Goal: Task Accomplishment & Management: Complete application form

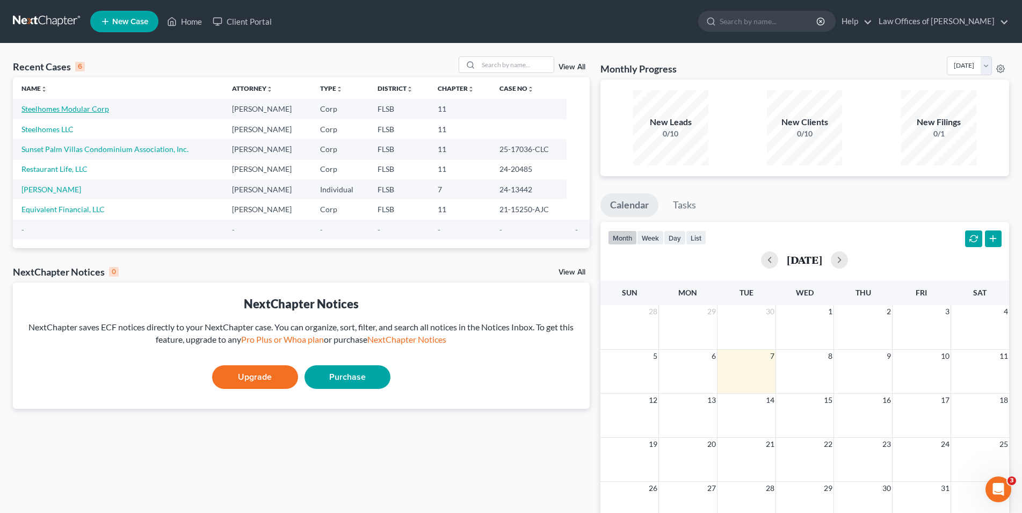
click at [59, 109] on link "Steelhomes Modular Corp" at bounding box center [65, 108] width 88 height 9
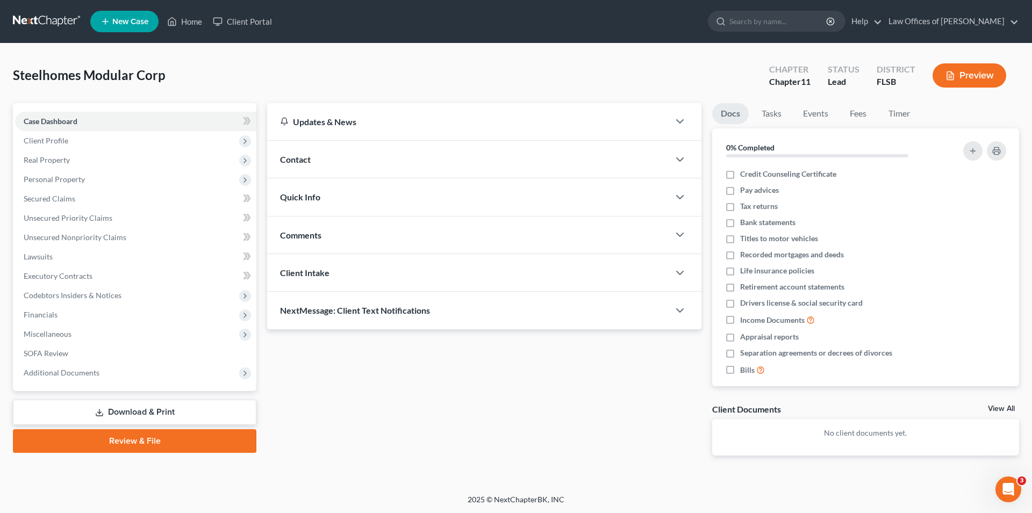
click at [128, 408] on link "Download & Print" at bounding box center [134, 412] width 243 height 25
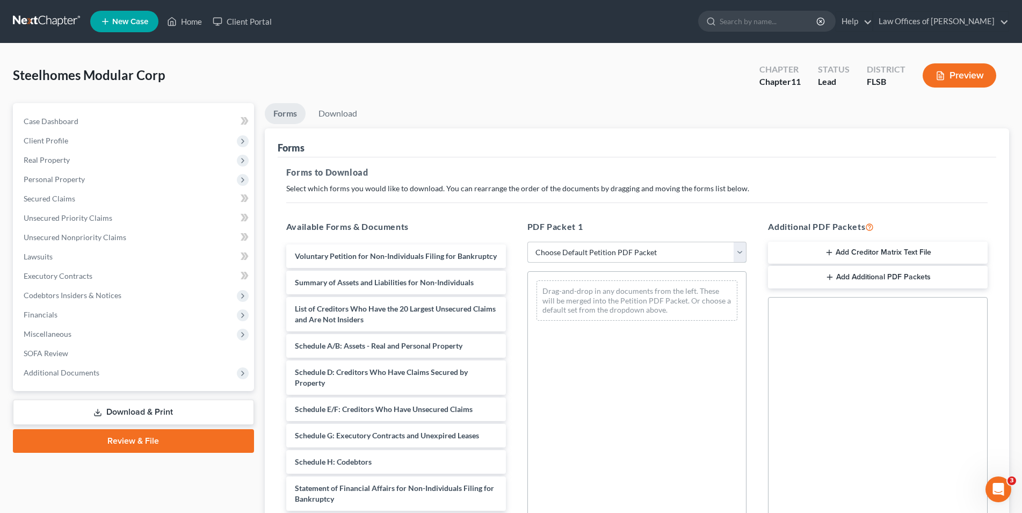
select select "0"
click option "Complete Bankruptcy Petition (all forms and schedules)" at bounding box center [0, 0] width 0 height 0
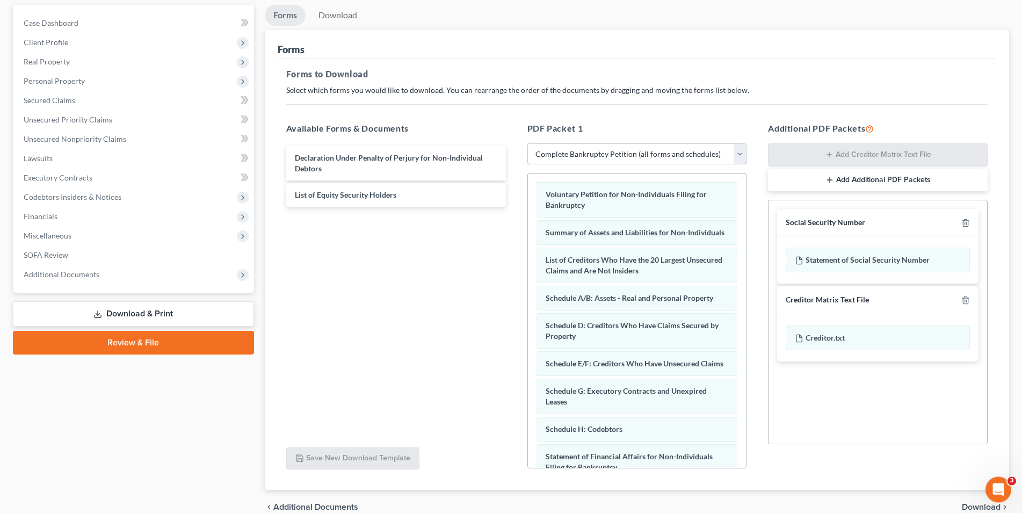
scroll to position [99, 0]
click at [968, 221] on icon "button" at bounding box center [965, 221] width 5 height 7
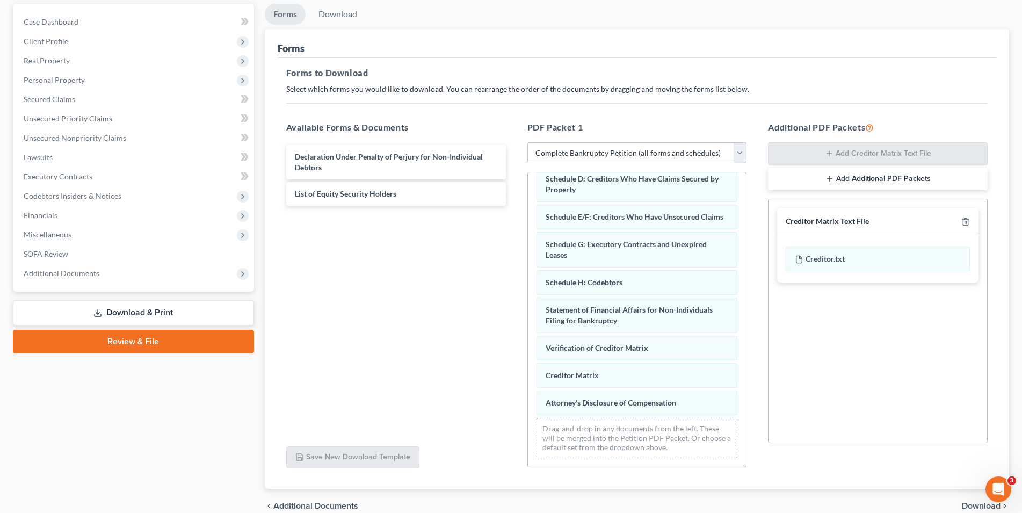
scroll to position [150, 0]
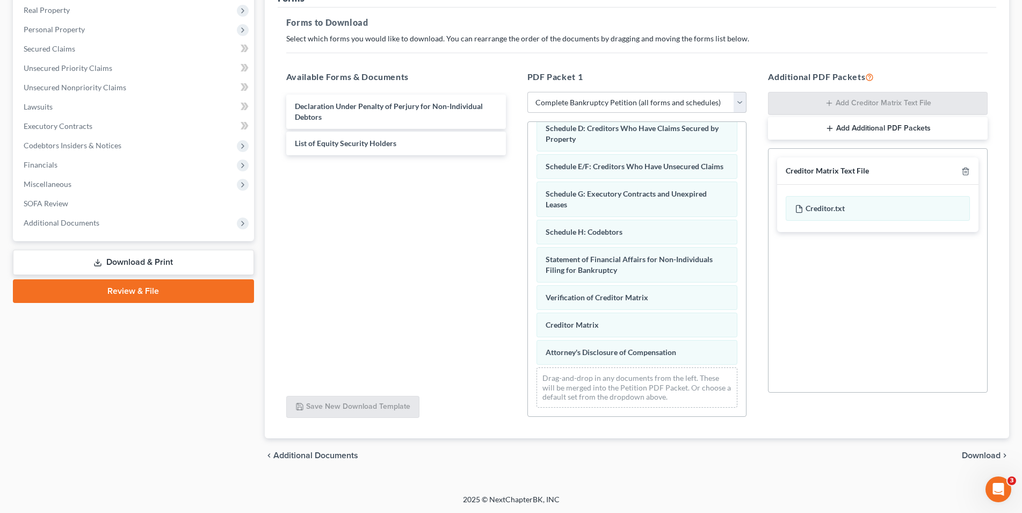
click at [989, 455] on span "Download" at bounding box center [981, 455] width 39 height 9
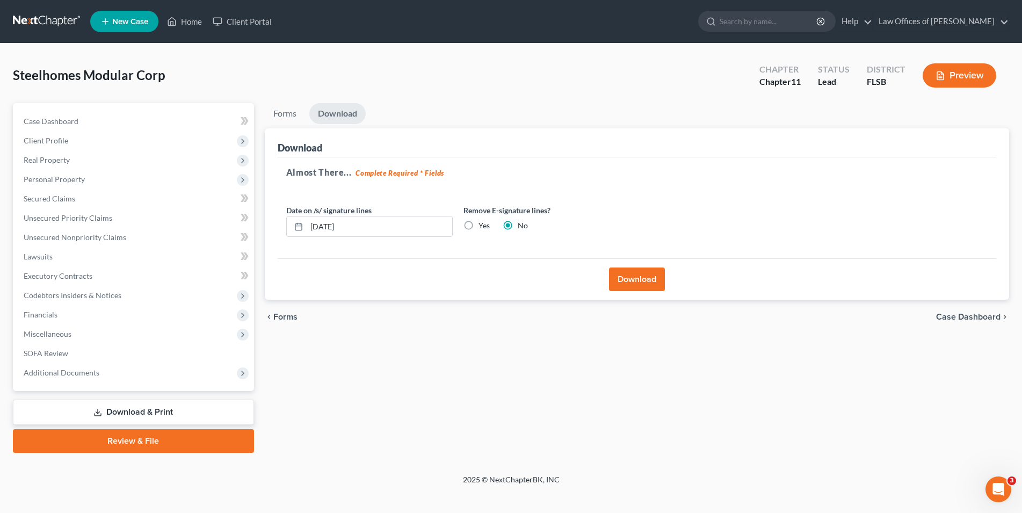
scroll to position [0, 0]
click at [643, 277] on button "Download" at bounding box center [643, 280] width 56 height 24
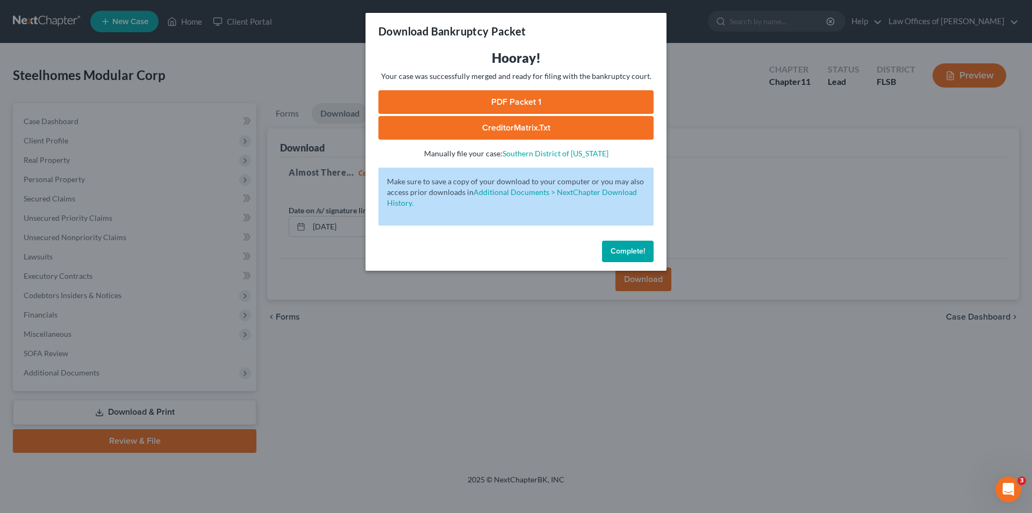
click at [511, 101] on link "PDF Packet 1" at bounding box center [515, 102] width 275 height 24
click at [641, 252] on span "Complete!" at bounding box center [627, 251] width 34 height 9
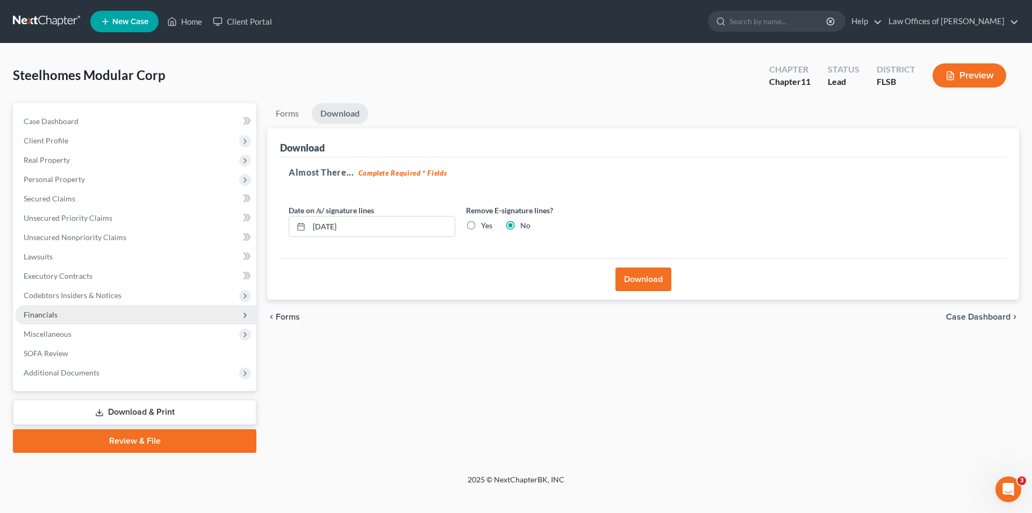
click at [74, 318] on span "Financials" at bounding box center [135, 314] width 241 height 19
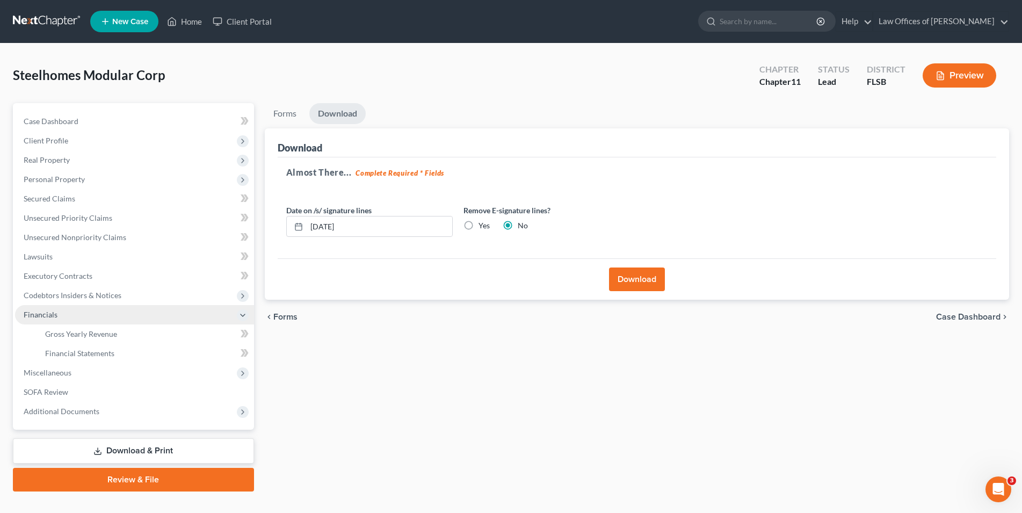
click at [74, 318] on span "Financials" at bounding box center [134, 314] width 239 height 19
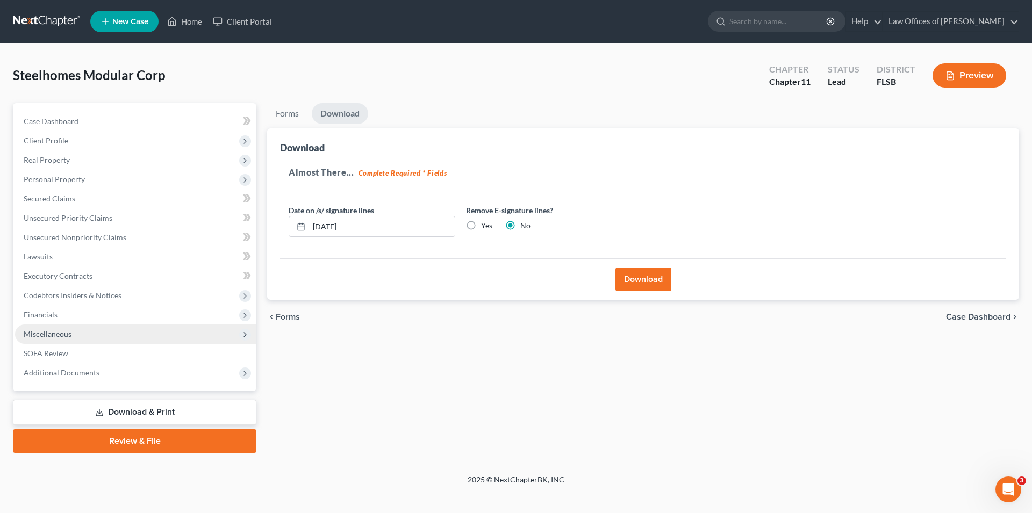
click at [69, 335] on span "Miscellaneous" at bounding box center [48, 333] width 48 height 9
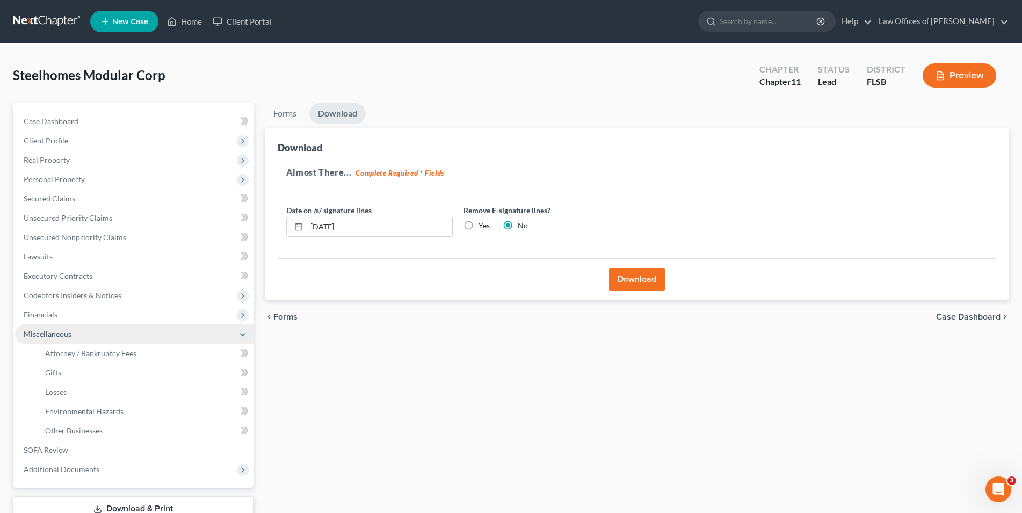
click at [69, 335] on span "Miscellaneous" at bounding box center [48, 333] width 48 height 9
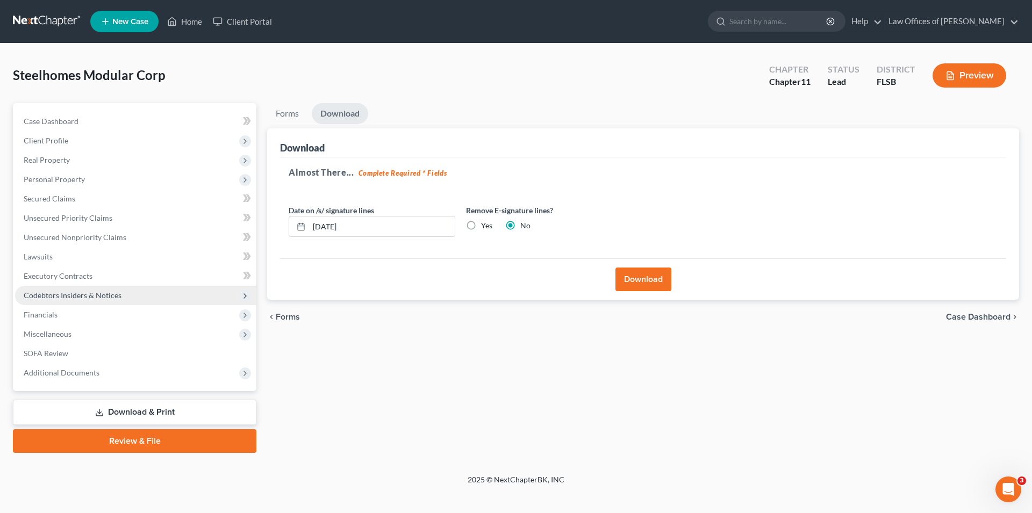
click at [84, 294] on span "Codebtors Insiders & Notices" at bounding box center [73, 295] width 98 height 9
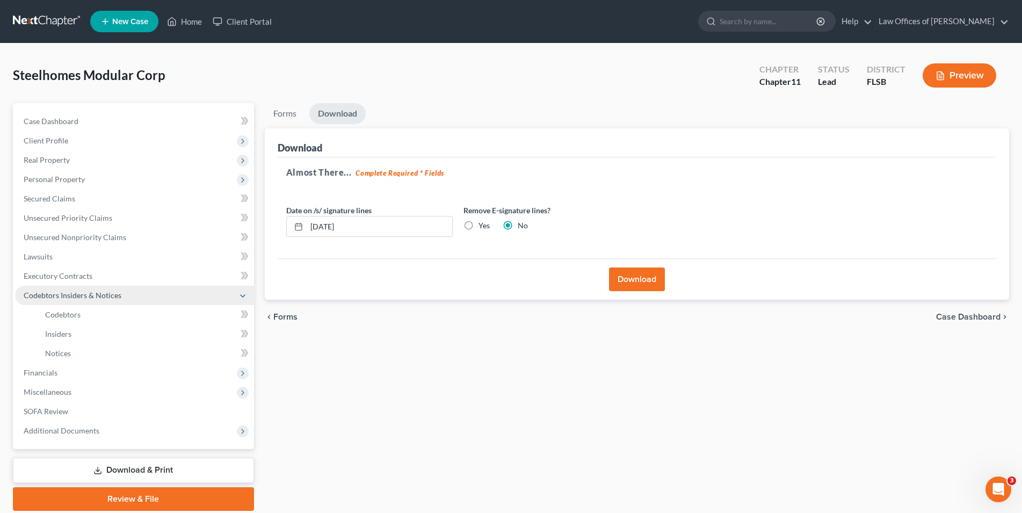
click at [84, 294] on span "Codebtors Insiders & Notices" at bounding box center [73, 295] width 98 height 9
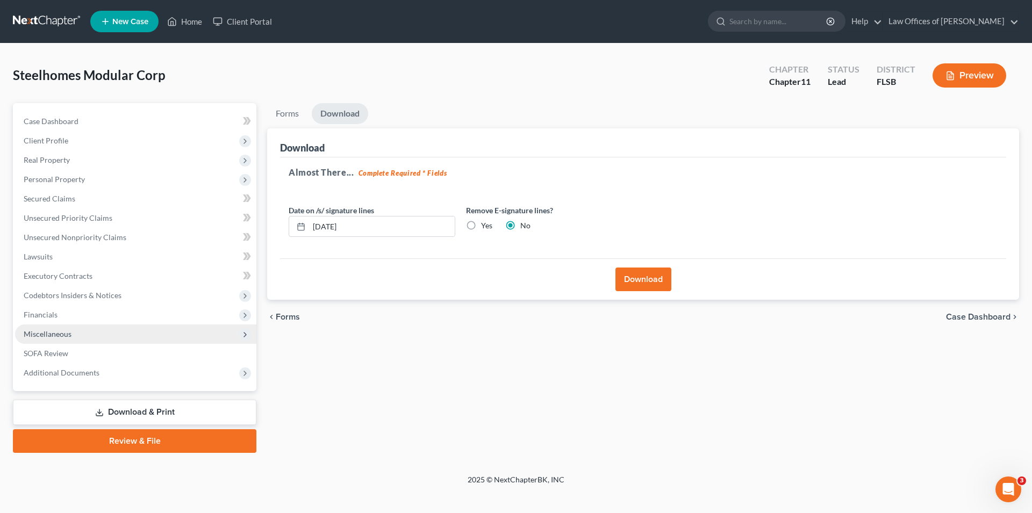
click at [56, 334] on span "Miscellaneous" at bounding box center [48, 333] width 48 height 9
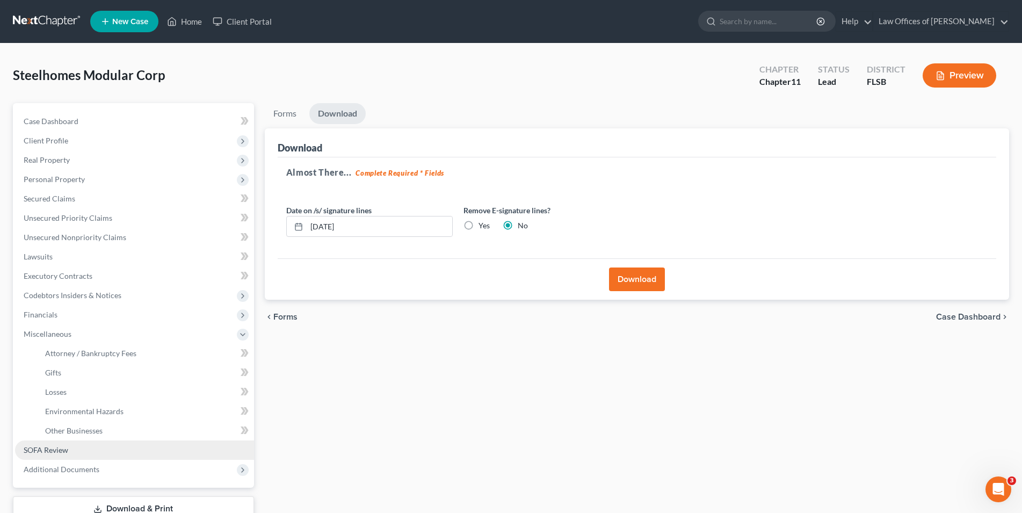
click at [44, 451] on span "SOFA Review" at bounding box center [46, 449] width 45 height 9
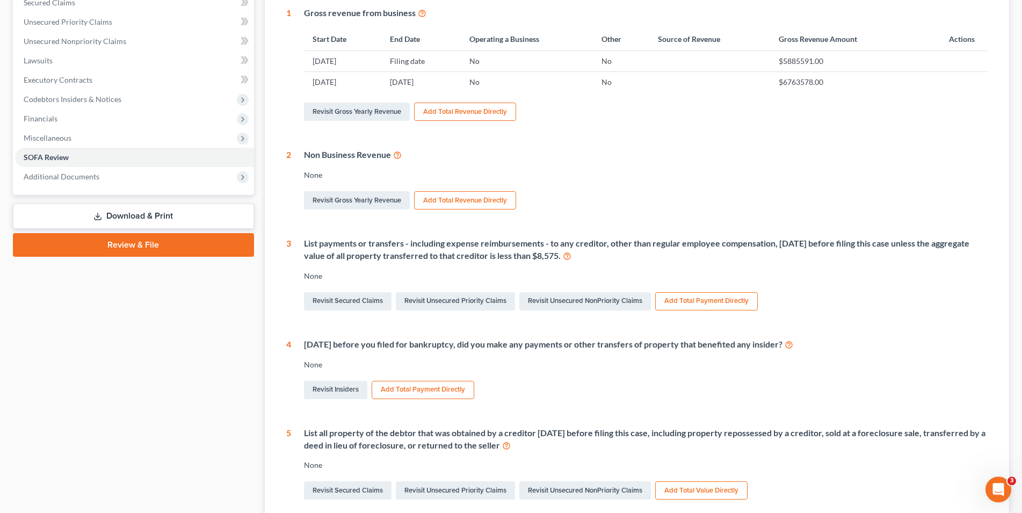
scroll to position [197, 0]
click at [727, 298] on button "Add Total Payment Directly" at bounding box center [706, 301] width 103 height 18
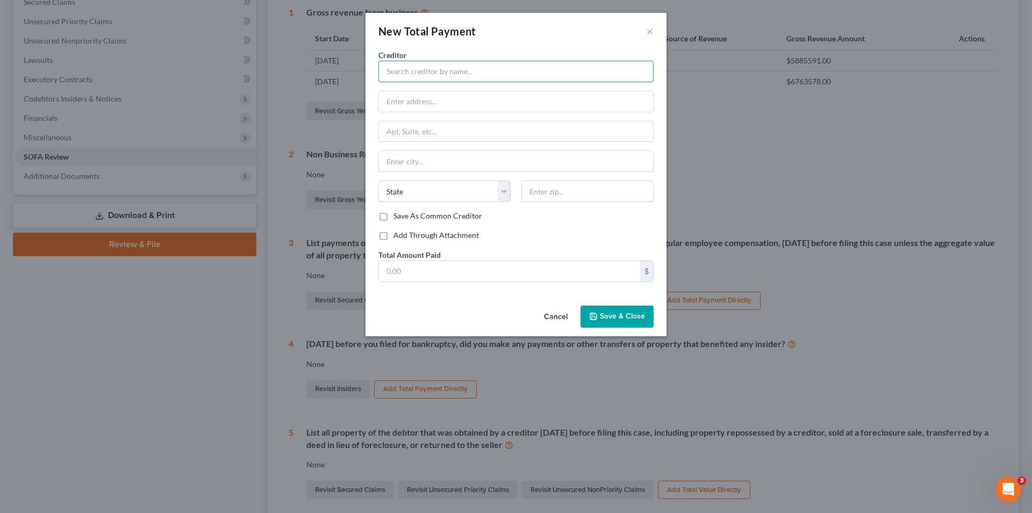
click at [497, 69] on input "text" at bounding box center [515, 71] width 275 height 21
type input "See Attached List"
click at [625, 317] on span "Save & Close" at bounding box center [622, 316] width 45 height 9
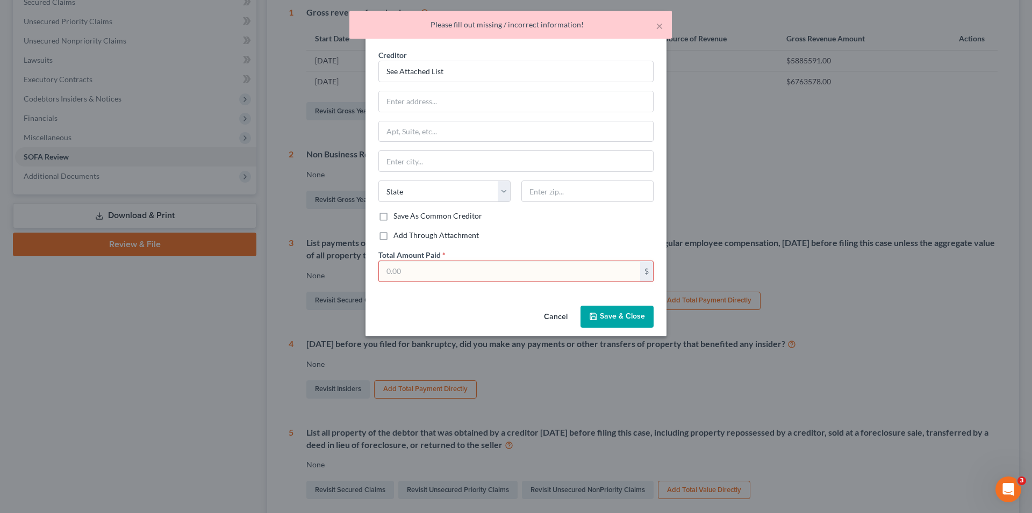
click at [588, 276] on input "text" at bounding box center [509, 271] width 261 height 20
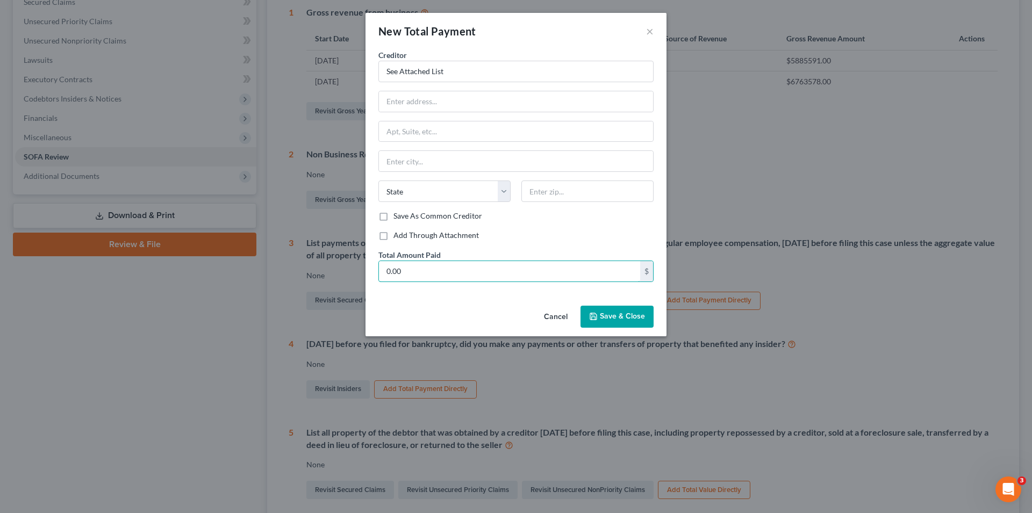
type input "0.00"
click at [602, 311] on button "Save & Close" at bounding box center [616, 317] width 73 height 23
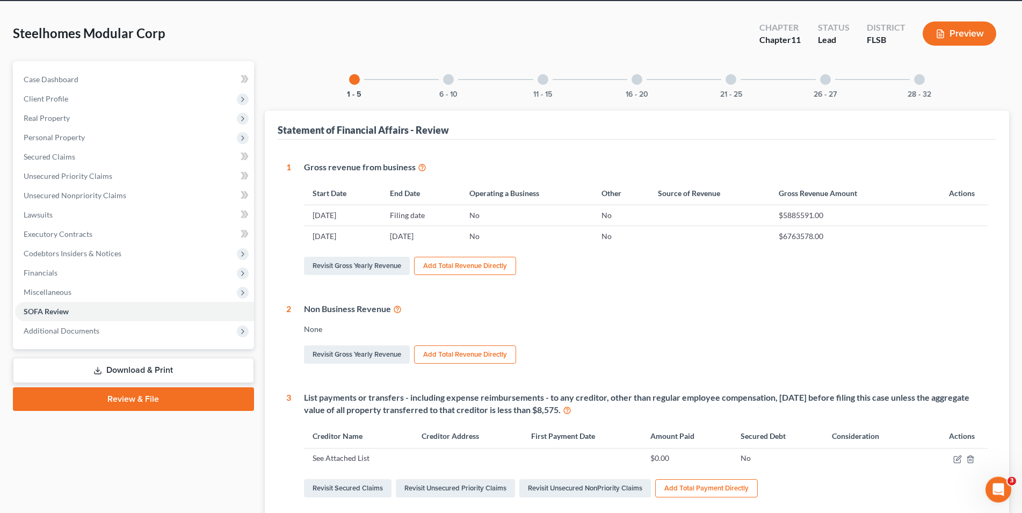
scroll to position [0, 0]
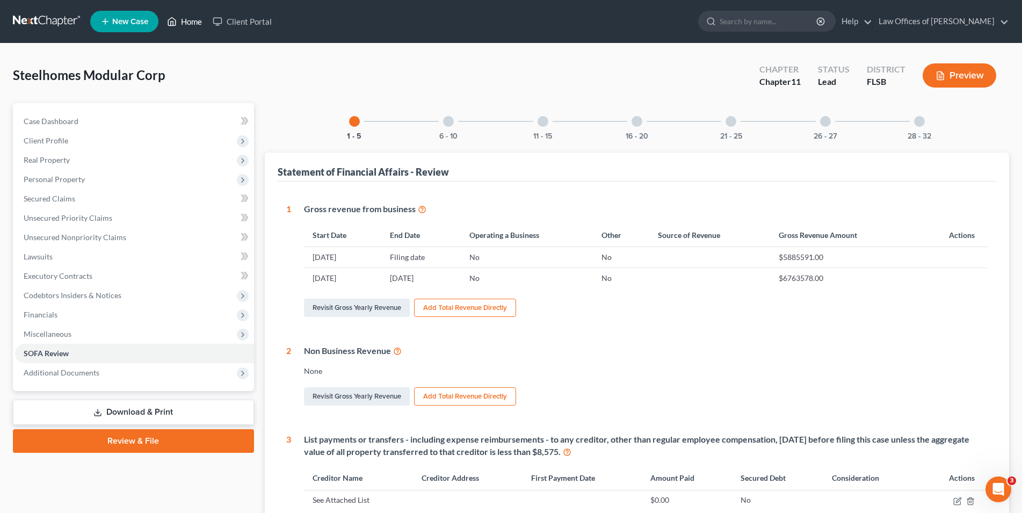
click at [192, 21] on link "Home" at bounding box center [185, 21] width 46 height 19
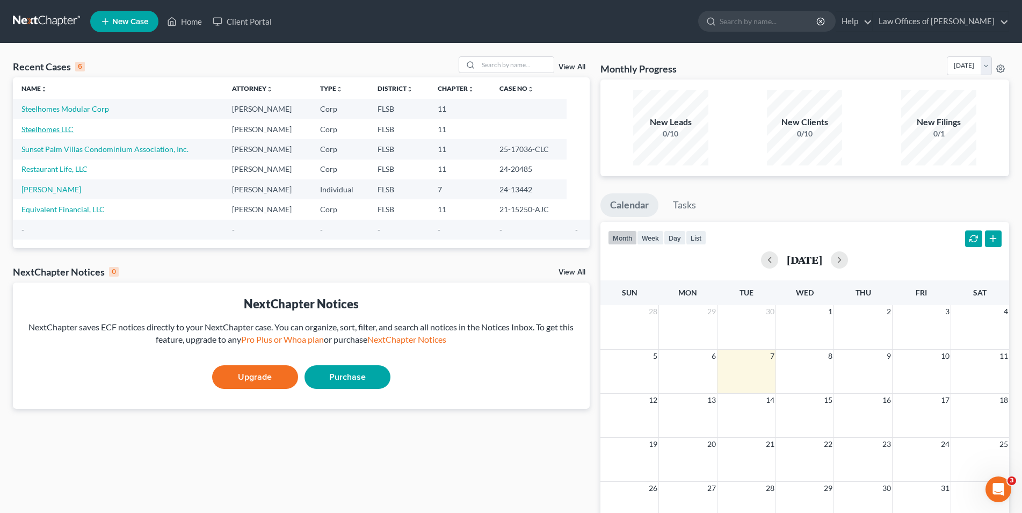
click at [51, 130] on link "Steelhomes LLC" at bounding box center [47, 129] width 52 height 9
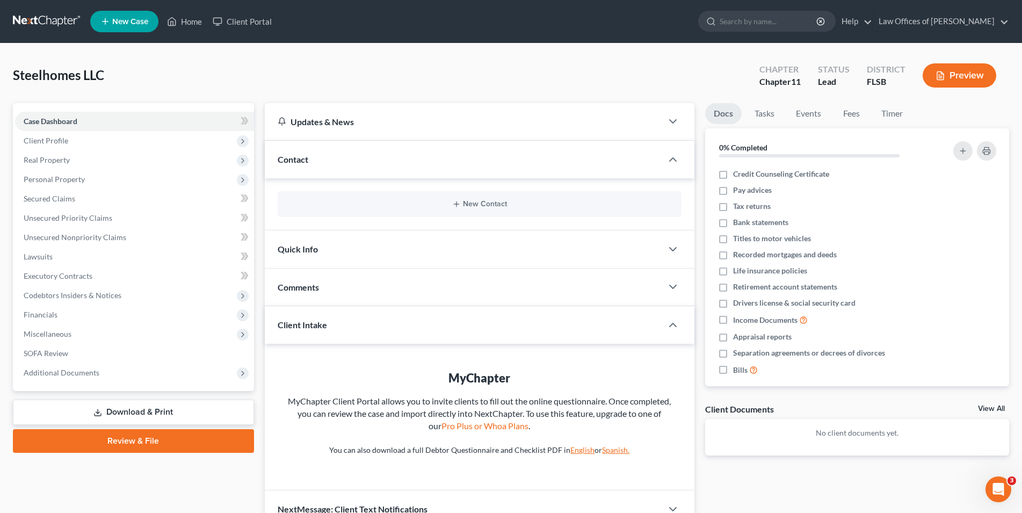
click at [116, 410] on link "Download & Print" at bounding box center [133, 412] width 241 height 25
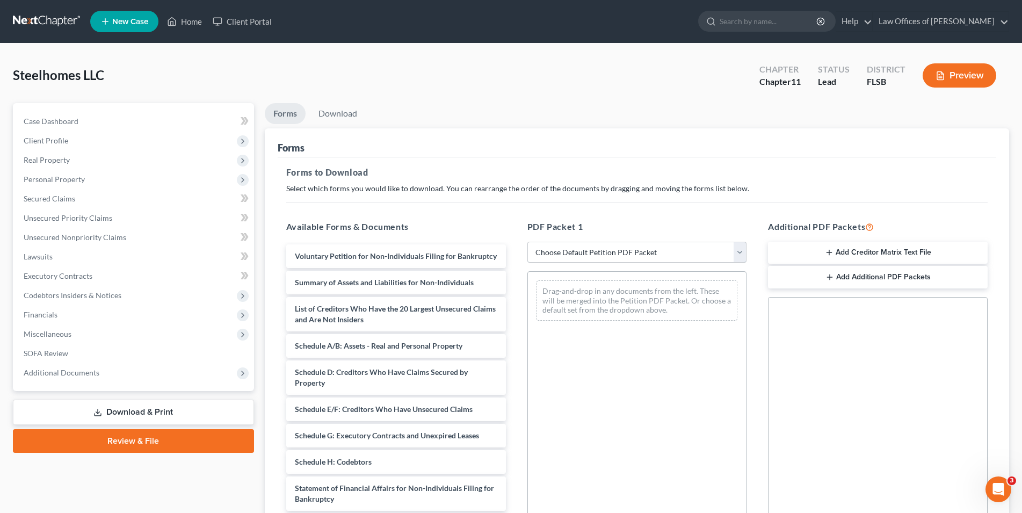
click at [528, 242] on select "Choose Default Petition PDF Packet Complete Bankruptcy Petition (all forms and …" at bounding box center [638, 252] width 220 height 21
select select "0"
click option "Complete Bankruptcy Petition (all forms and schedules)" at bounding box center [0, 0] width 0 height 0
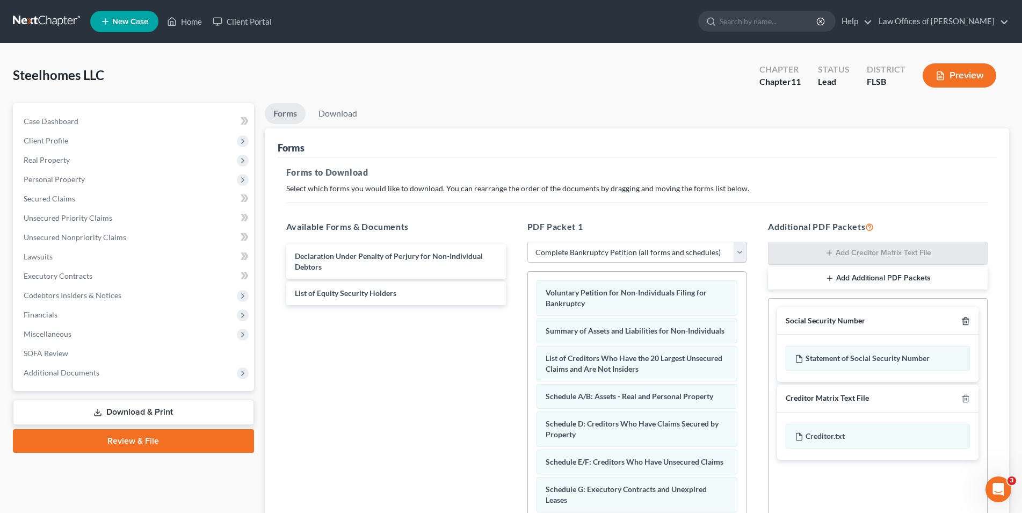
click at [967, 321] on line "button" at bounding box center [967, 322] width 0 height 2
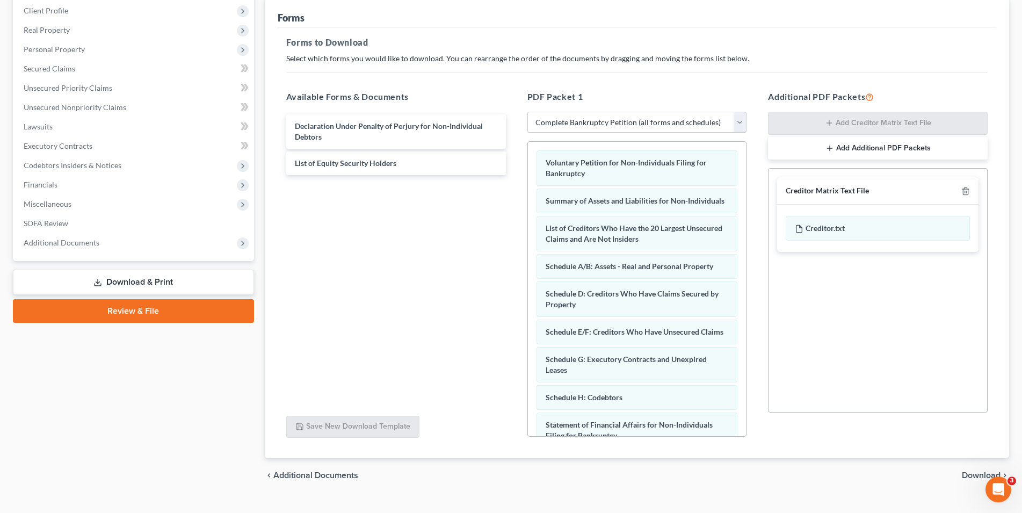
scroll to position [150, 0]
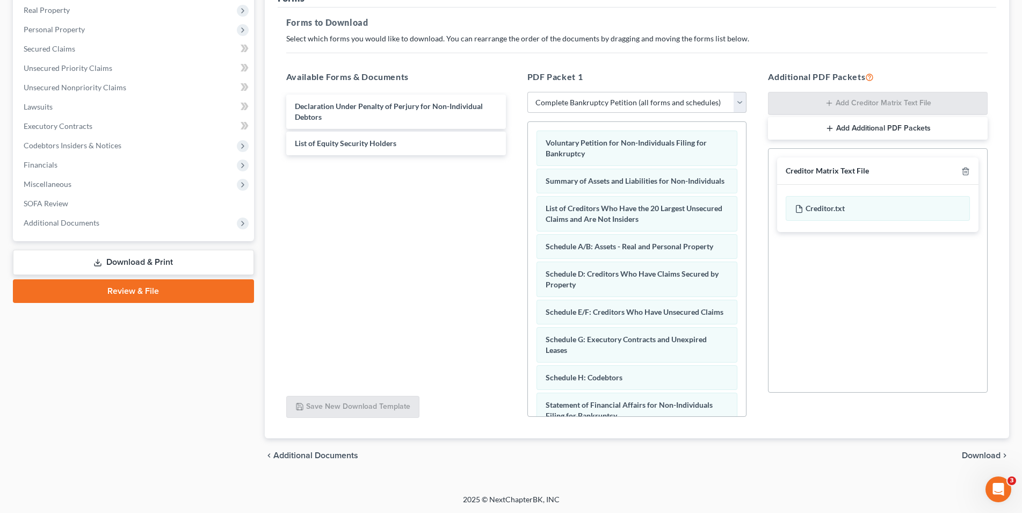
click at [980, 455] on span "Download" at bounding box center [981, 455] width 39 height 9
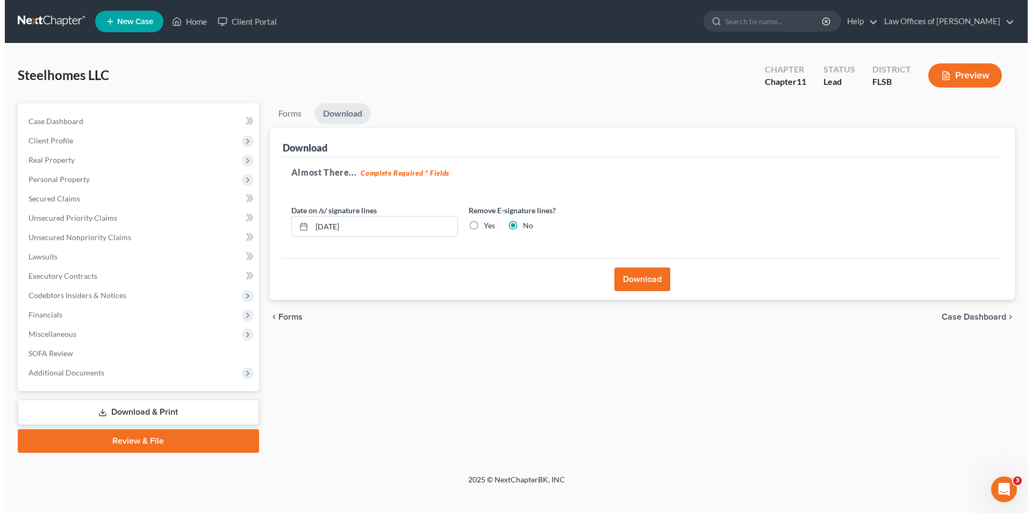
scroll to position [0, 0]
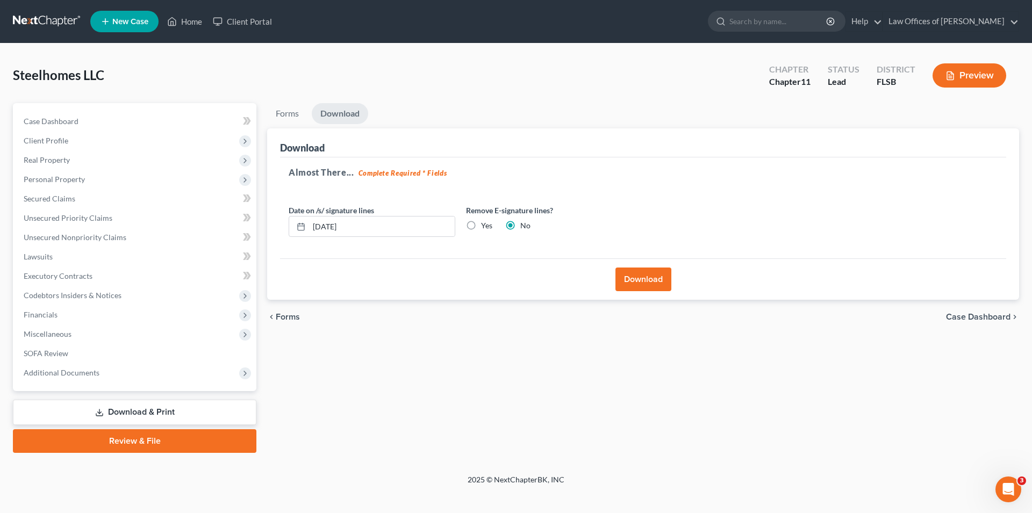
click at [643, 276] on button "Download" at bounding box center [643, 280] width 56 height 24
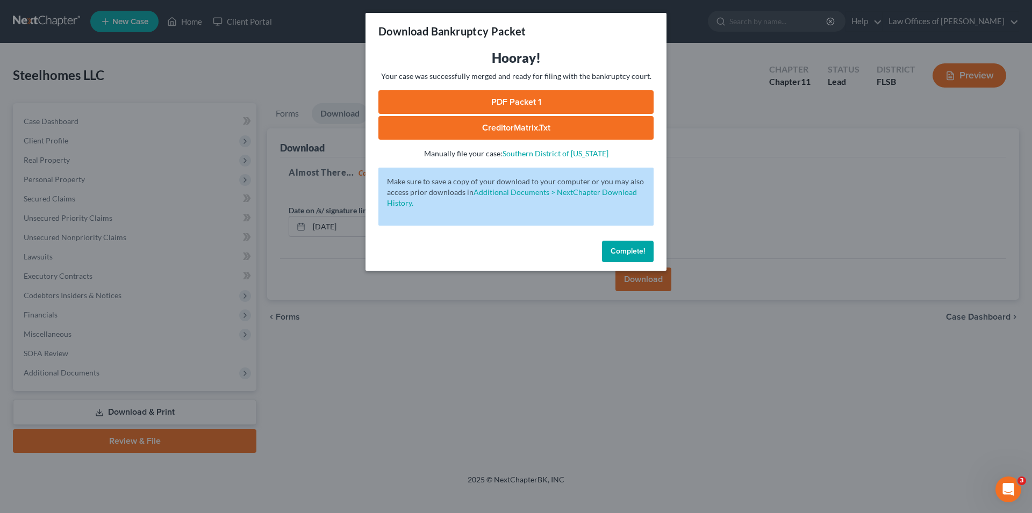
click at [530, 100] on link "PDF Packet 1" at bounding box center [515, 102] width 275 height 24
click at [622, 249] on span "Complete!" at bounding box center [627, 251] width 34 height 9
